Goal: Use online tool/utility: Utilize a website feature to perform a specific function

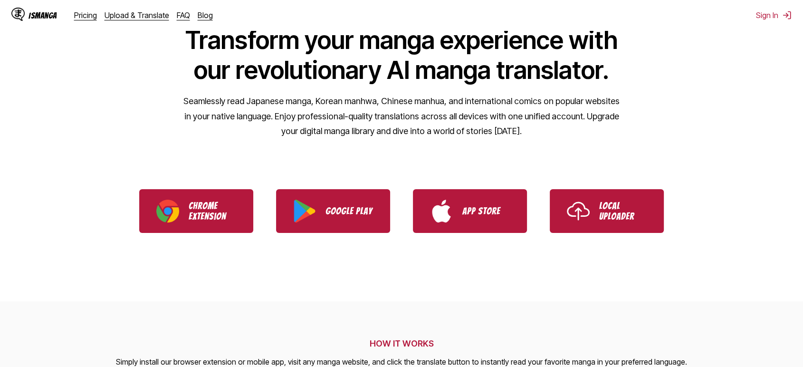
scroll to position [104, 0]
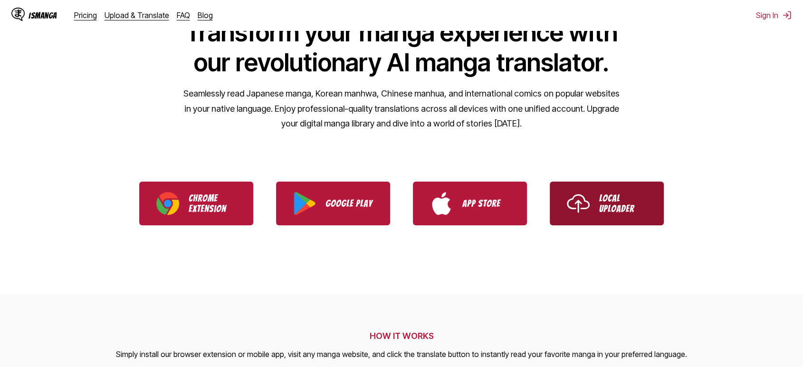
click at [630, 206] on p "Local Uploader" at bounding box center [622, 203] width 47 height 21
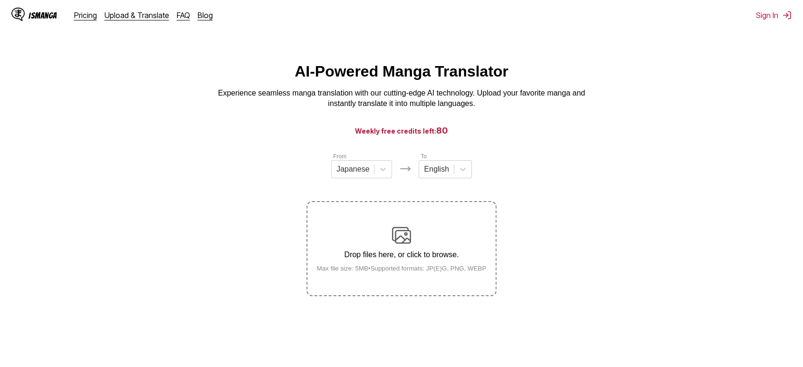
click at [430, 250] on div "Drop files here, or click to browse. Max file size: 5MB • Supported formats: JP…" at bounding box center [401, 249] width 185 height 46
click at [0, 0] on input "Drop files here, or click to browse. Max file size: 5MB • Supported formats: JP…" at bounding box center [0, 0] width 0 height 0
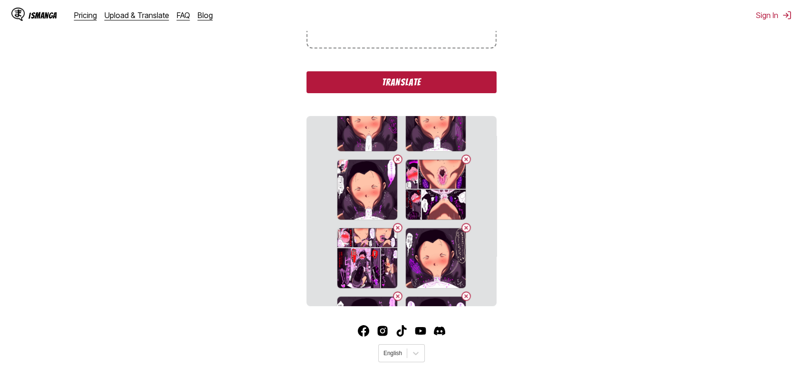
scroll to position [36, 0]
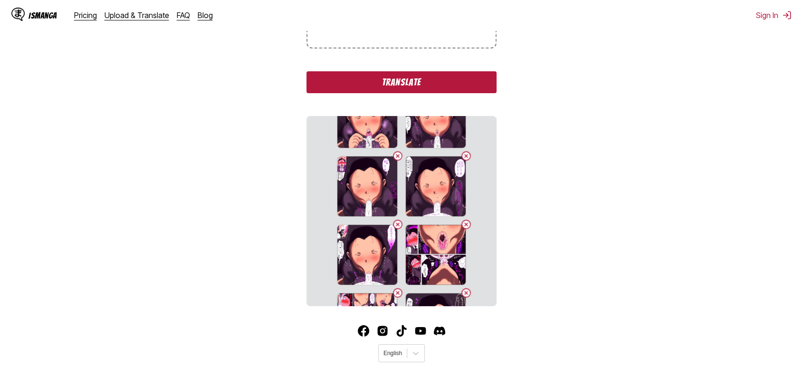
click at [404, 93] on button "Translate" at bounding box center [401, 82] width 190 height 22
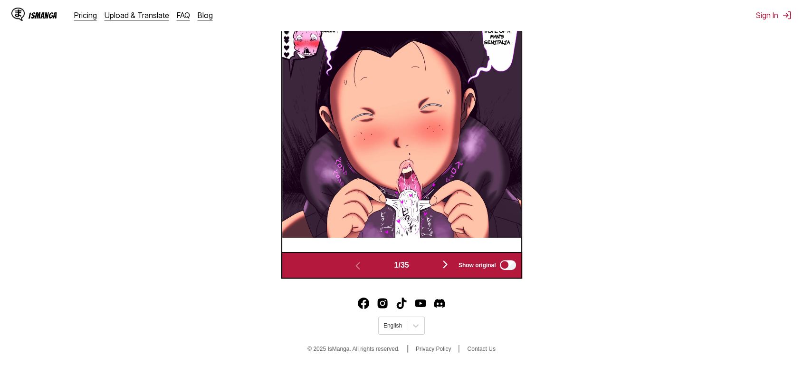
scroll to position [411, 0]
click at [453, 261] on div "Show original" at bounding box center [485, 264] width 65 height 13
click at [453, 260] on div "Show original" at bounding box center [485, 264] width 65 height 13
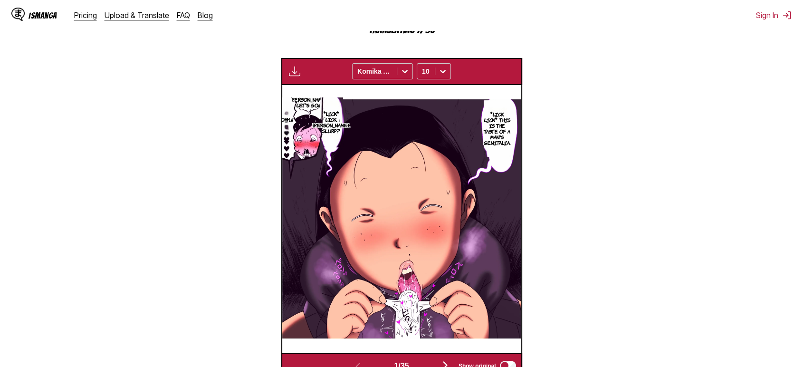
scroll to position [292, 0]
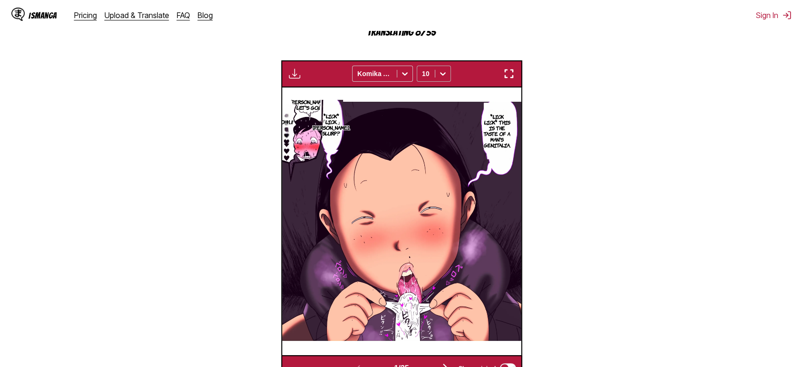
click at [442, 78] on icon at bounding box center [442, 73] width 9 height 9
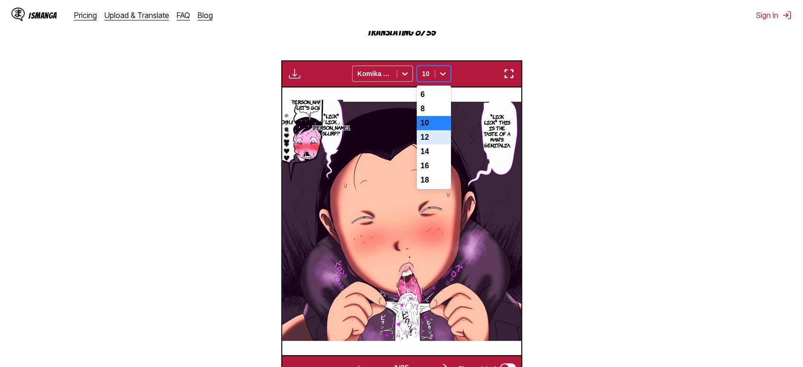
click at [434, 144] on div "12" at bounding box center [434, 137] width 34 height 14
click at [441, 78] on icon at bounding box center [442, 73] width 9 height 9
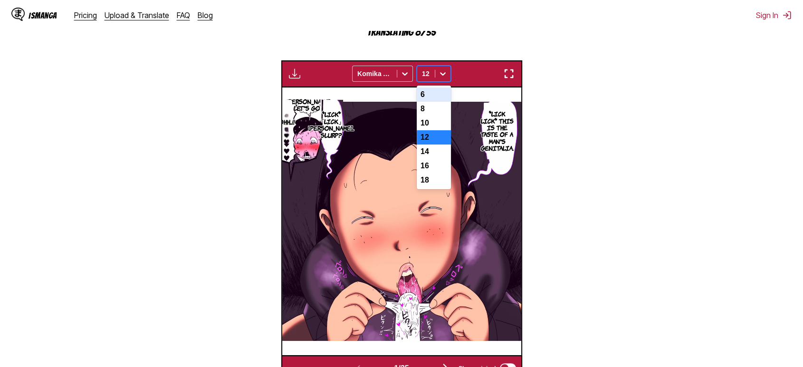
click at [431, 102] on div "6" at bounding box center [434, 94] width 34 height 14
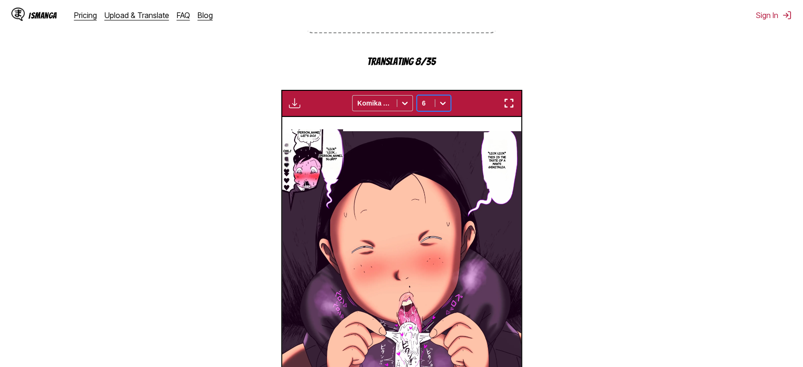
scroll to position [262, 0]
click at [222, 128] on section "From Japanese To English Drop files here, or click to browse. Max file size: 5M…" at bounding box center [402, 150] width 788 height 522
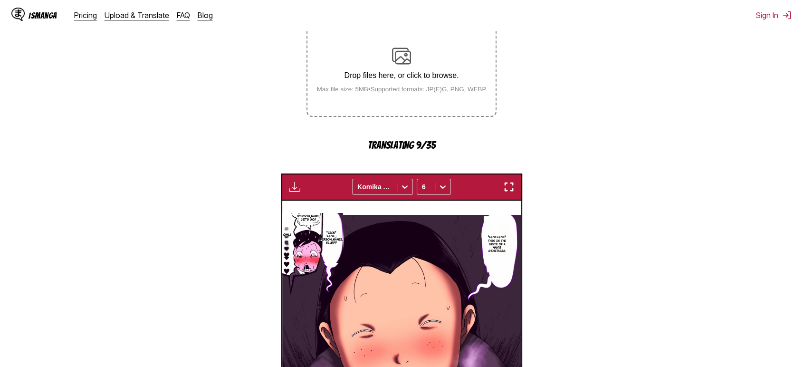
scroll to position [174, 0]
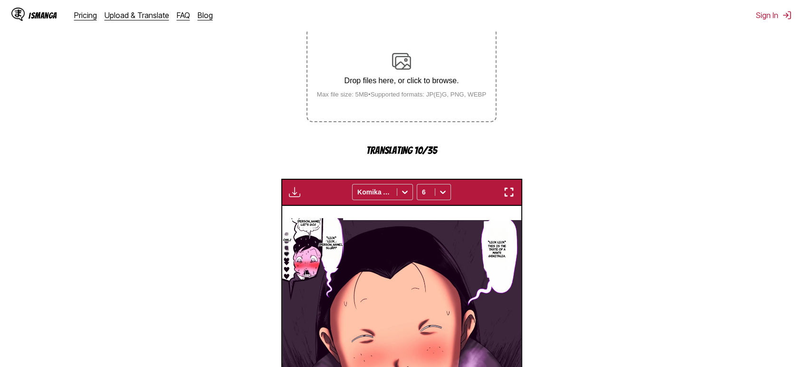
click at [646, 128] on section "From Japanese To English Drop files here, or click to browse. Max file size: 5M…" at bounding box center [402, 239] width 788 height 522
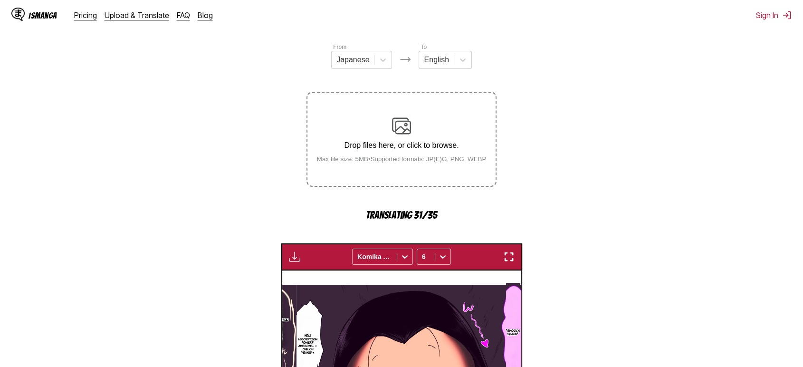
scroll to position [0, 0]
